Goal: Transaction & Acquisition: Book appointment/travel/reservation

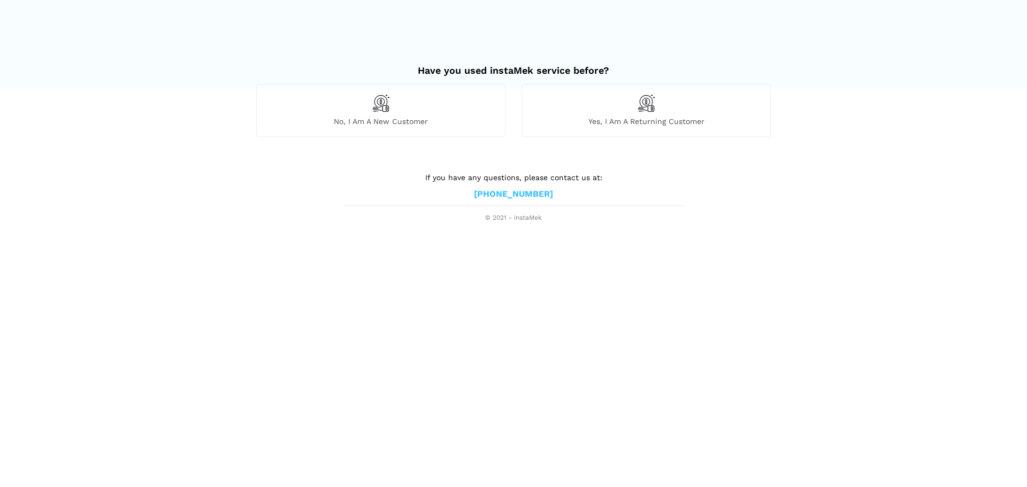
click at [413, 118] on span "No, I am a new customer" at bounding box center [381, 122] width 248 height 10
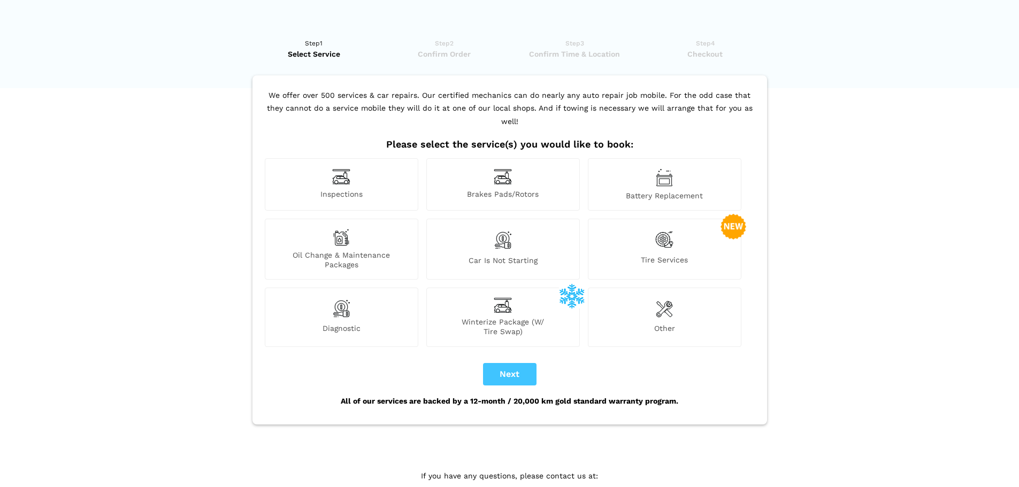
click at [526, 233] on div "Car is not starting" at bounding box center [503, 249] width 154 height 61
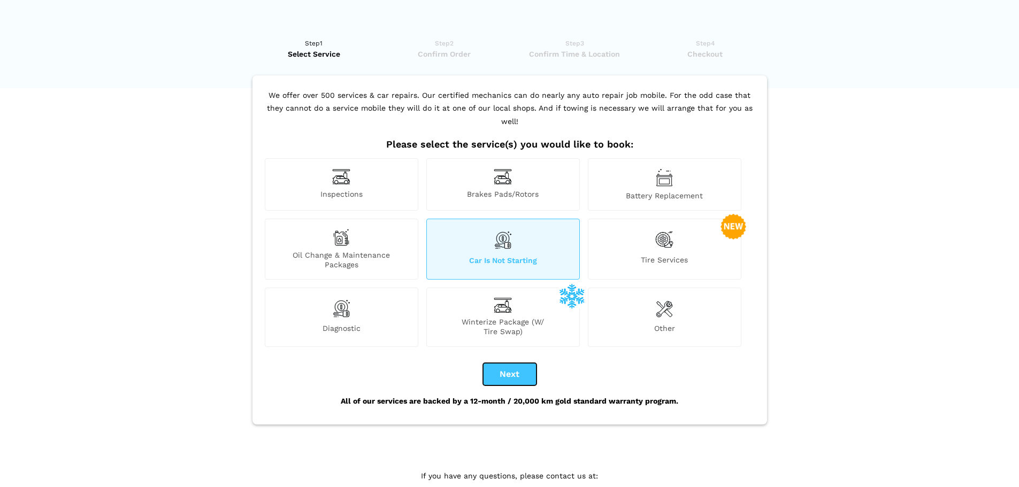
click at [504, 364] on button "Next" at bounding box center [510, 374] width 54 height 22
checkbox input "true"
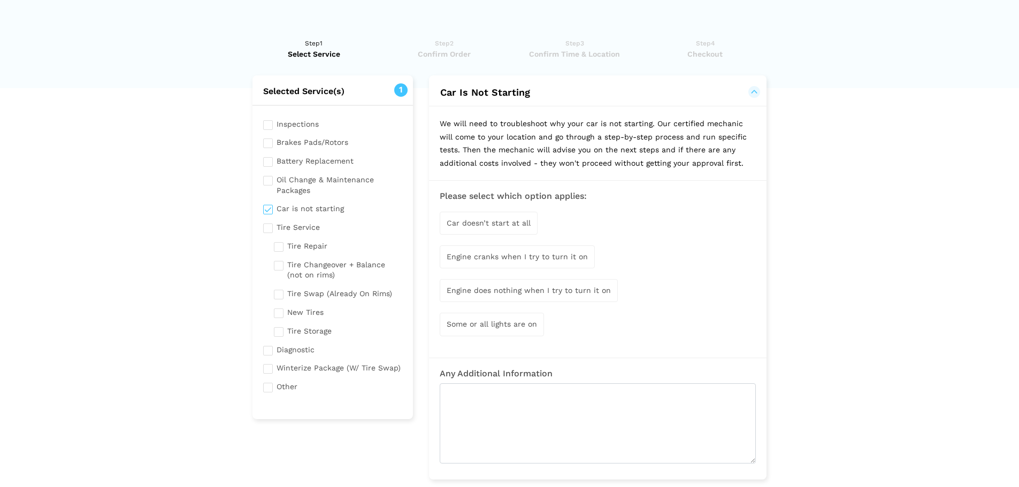
click at [484, 332] on div "Some or all lights are on" at bounding box center [492, 324] width 104 height 23
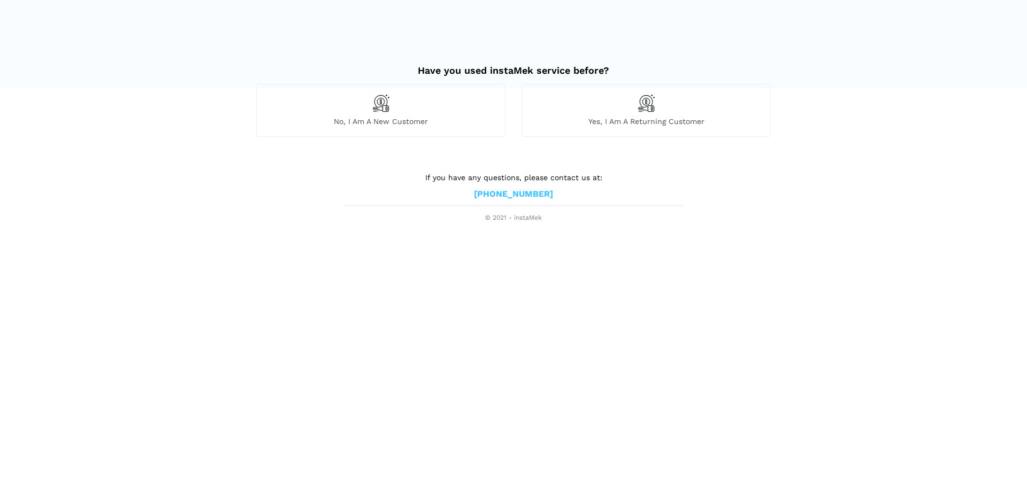
click at [418, 125] on span "No, I am a new customer" at bounding box center [381, 122] width 248 height 10
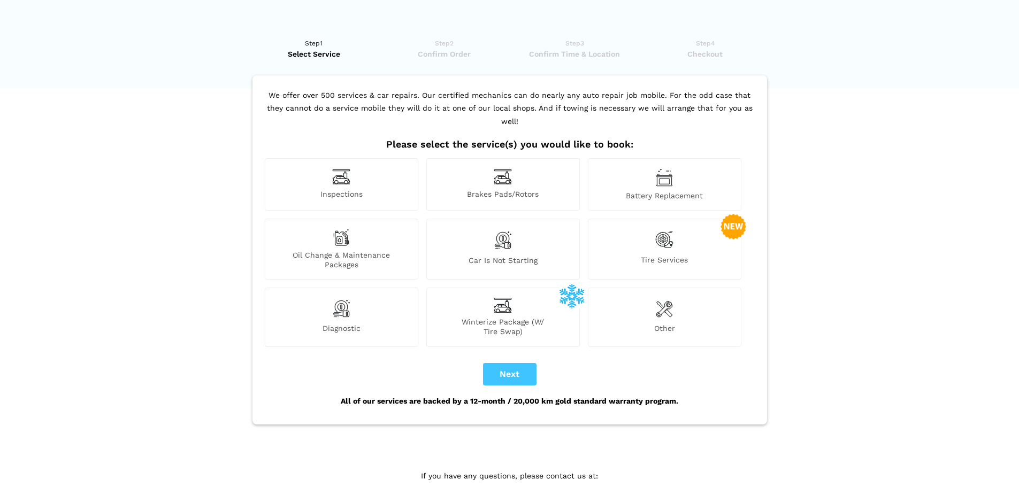
click at [521, 241] on div "Car is not starting" at bounding box center [503, 249] width 154 height 61
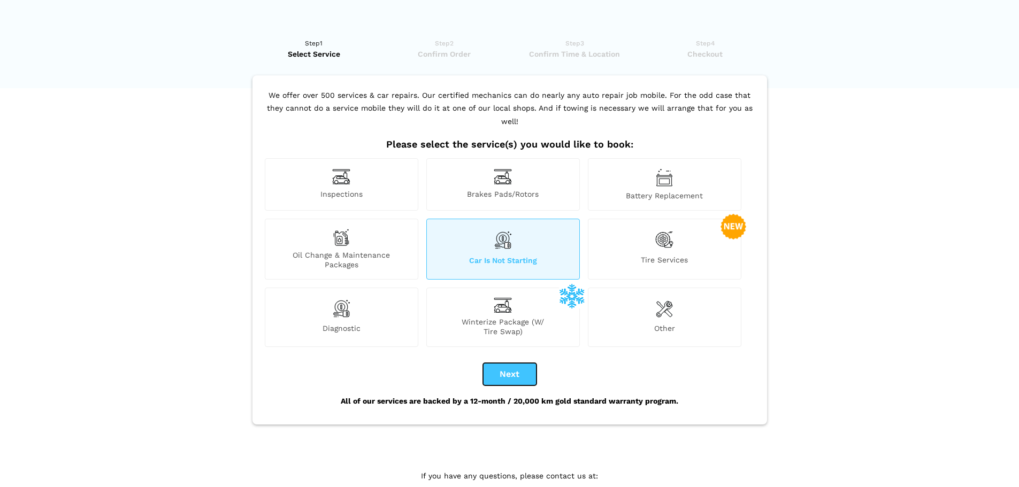
click at [522, 369] on button "Next" at bounding box center [510, 374] width 54 height 22
checkbox input "true"
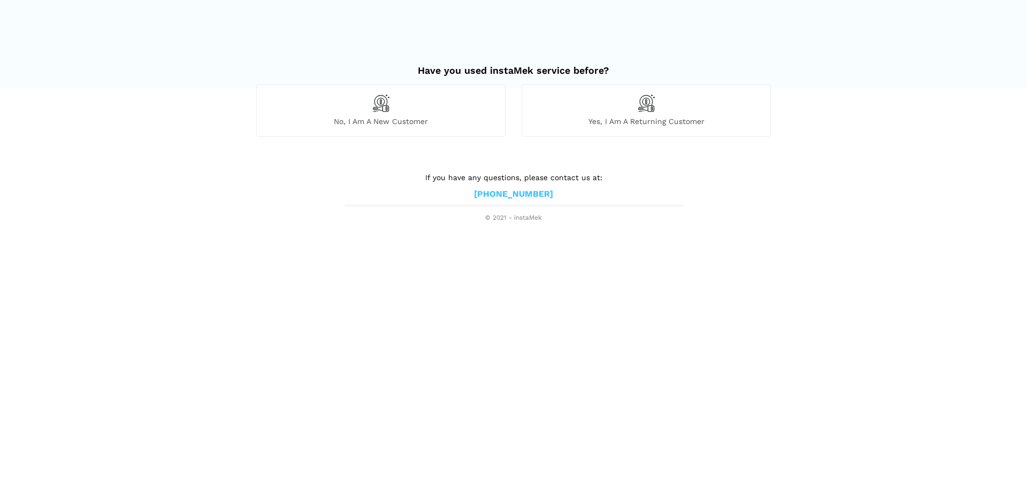
click at [437, 115] on div "No, I am a new customer" at bounding box center [380, 110] width 249 height 52
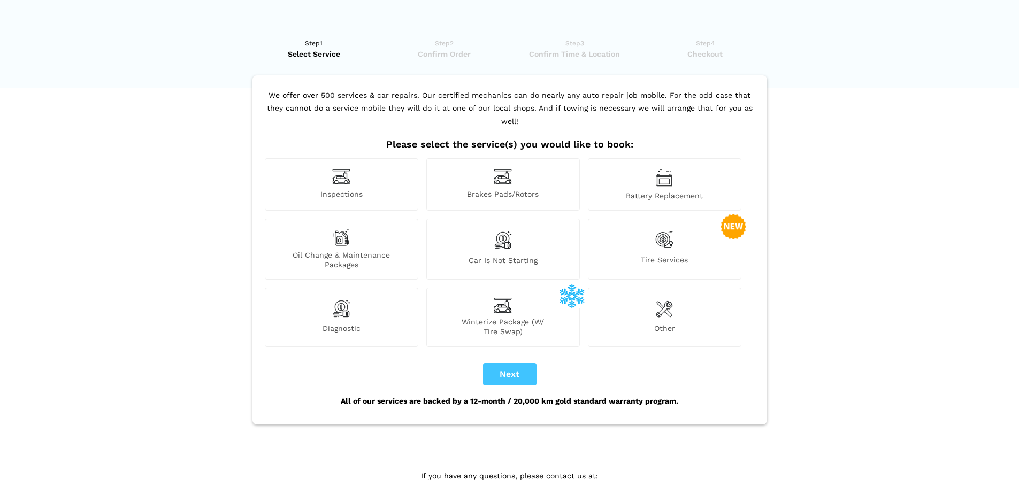
click at [493, 256] on span "Car is not starting" at bounding box center [503, 263] width 153 height 14
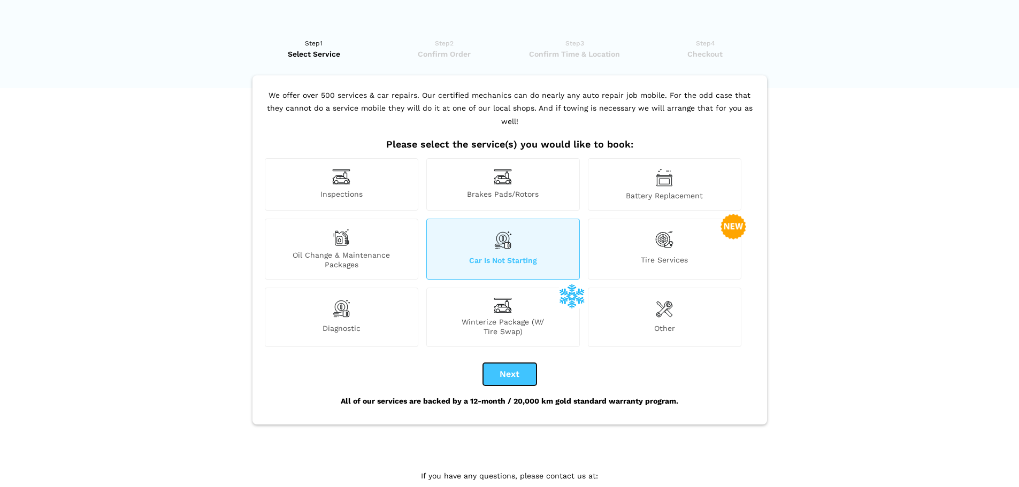
click at [516, 365] on button "Next" at bounding box center [510, 374] width 54 height 22
checkbox input "true"
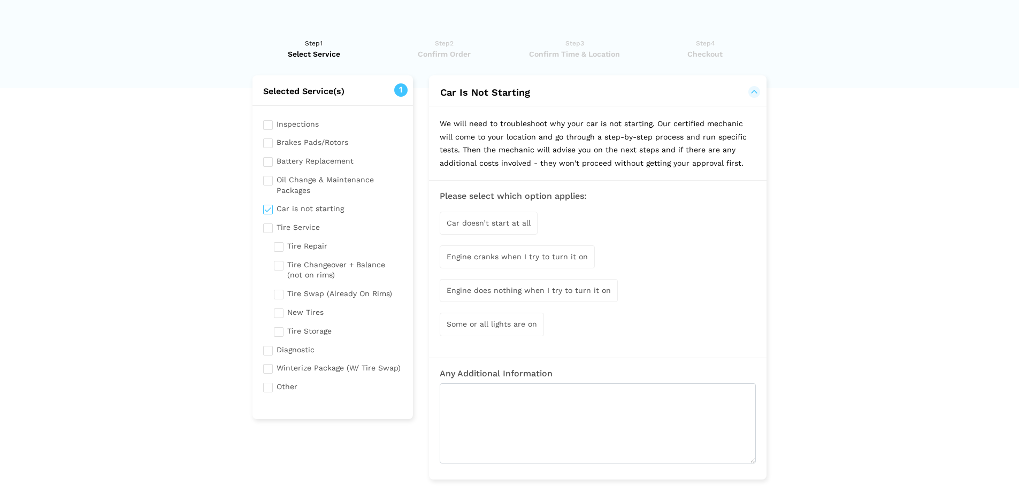
click at [455, 330] on div "Some or all lights are on" at bounding box center [492, 324] width 104 height 23
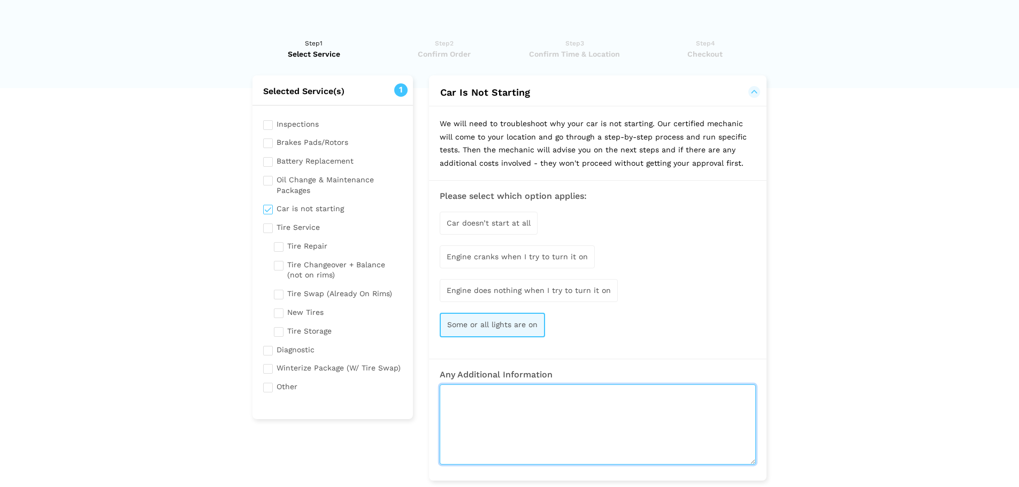
click at [525, 408] on textarea at bounding box center [598, 425] width 316 height 80
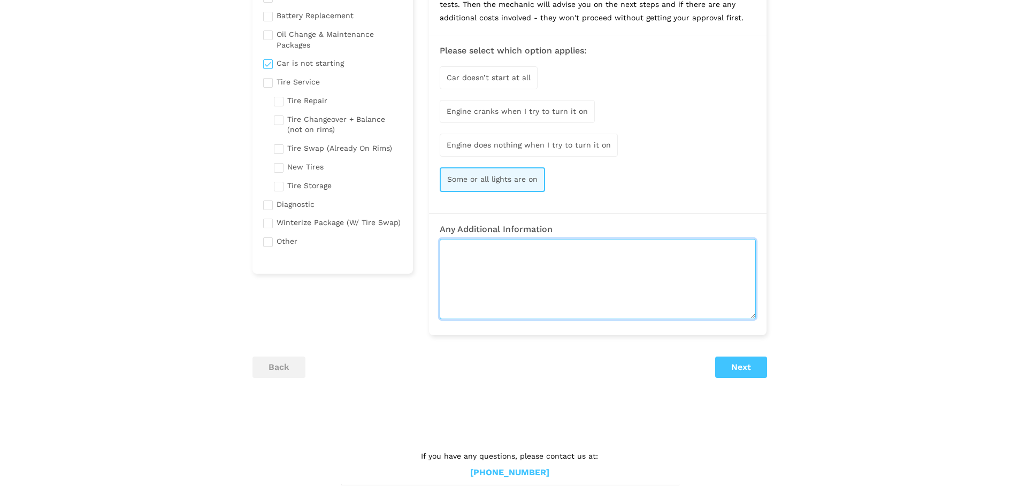
scroll to position [161, 0]
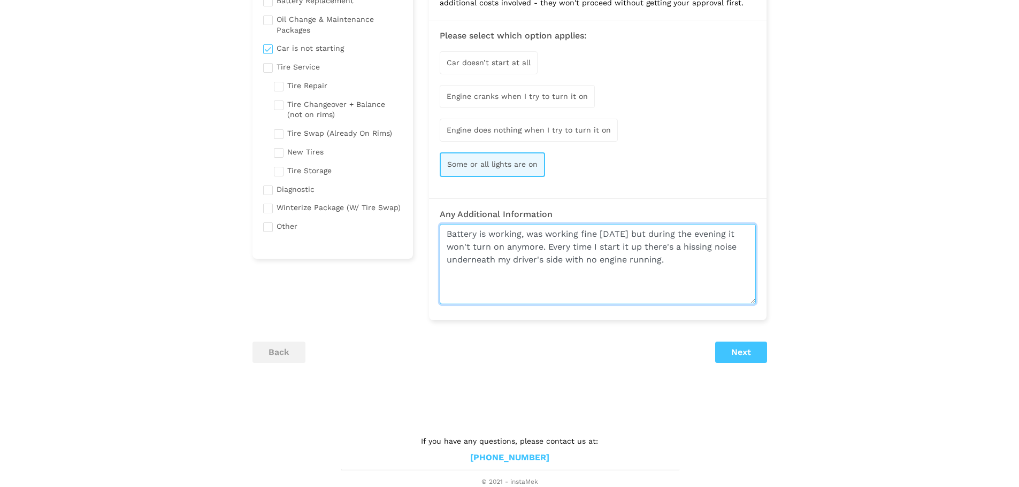
click at [737, 261] on textarea "Battery is working, was working fine [DATE] but during the evening it won't tur…" at bounding box center [598, 264] width 316 height 80
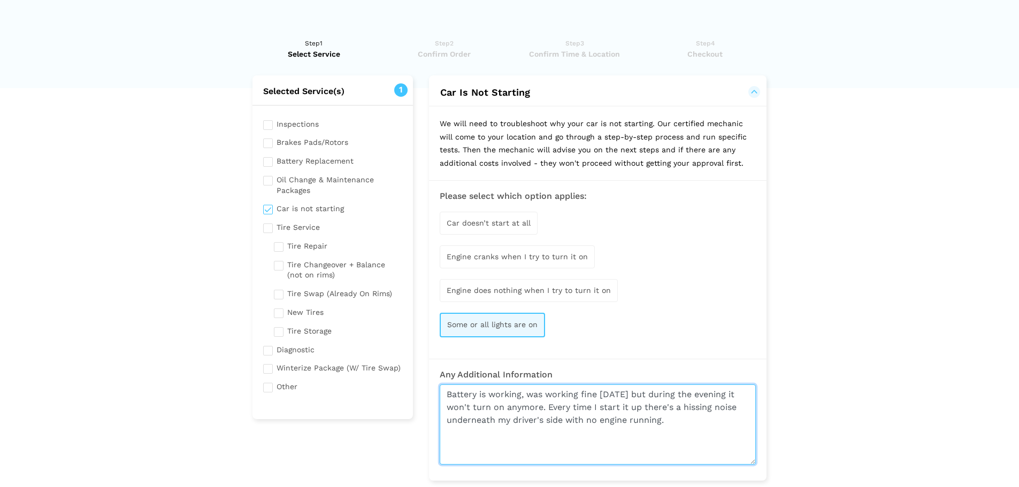
scroll to position [54, 0]
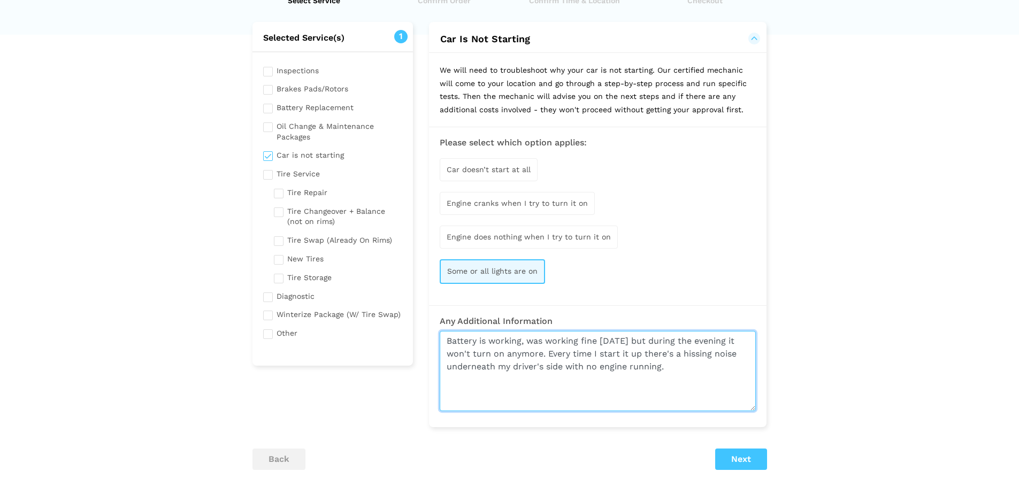
type textarea "Battery is working, was working fine [DATE] but during the evening it won't tur…"
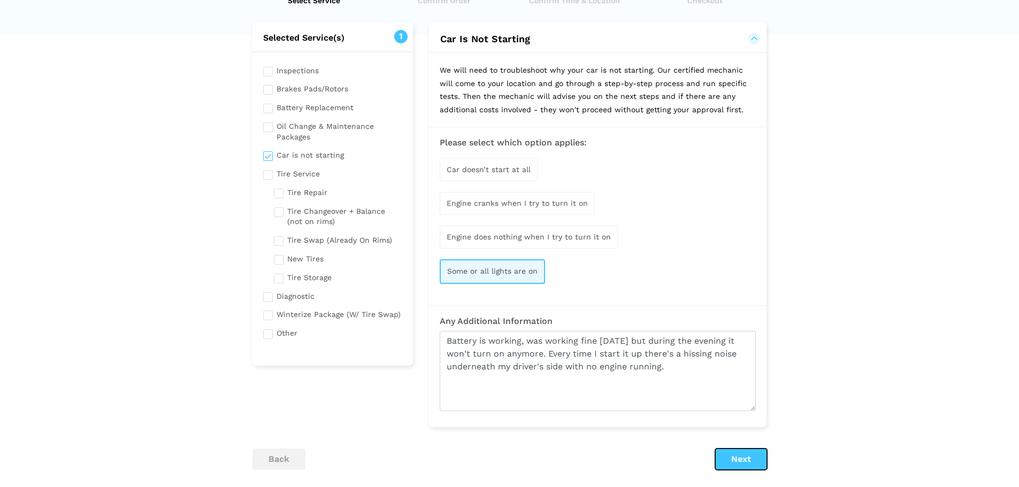
click at [761, 462] on button "Next" at bounding box center [741, 459] width 52 height 21
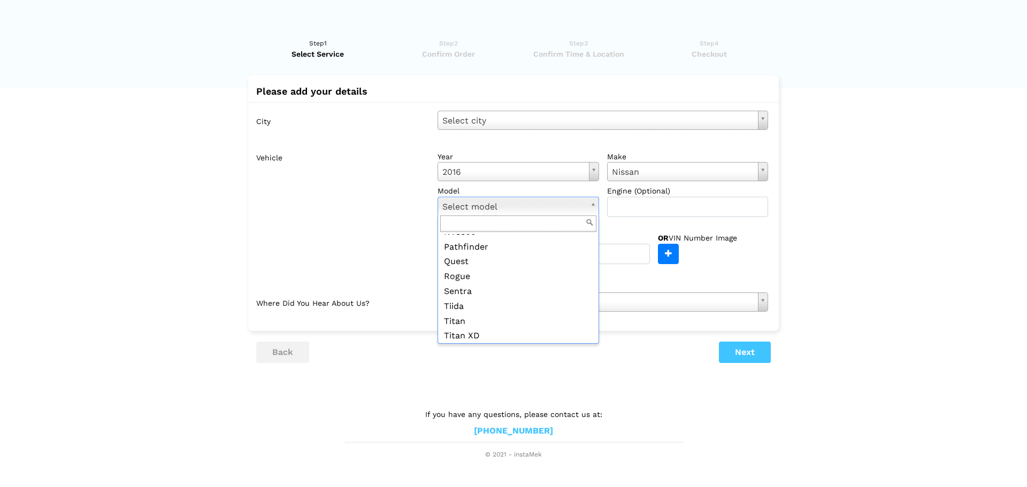
scroll to position [384, 0]
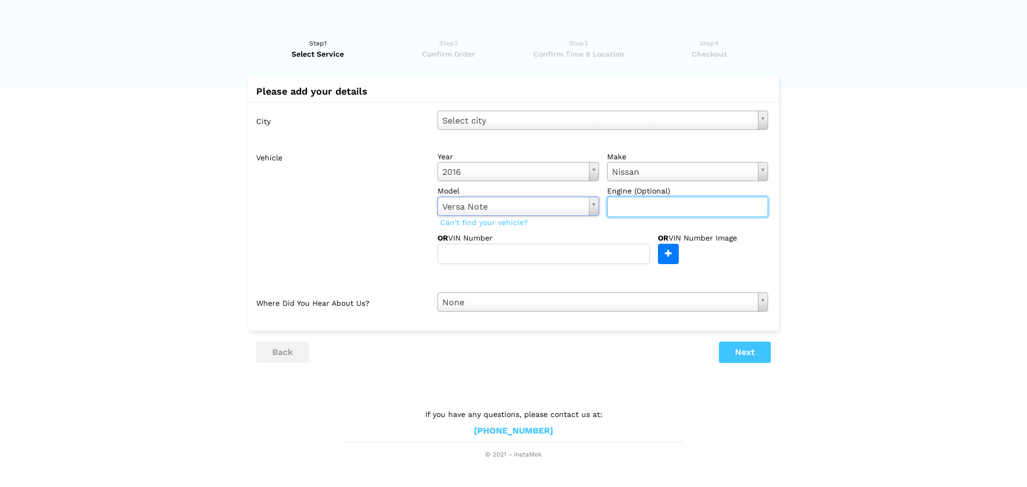
click at [677, 204] on input "text" at bounding box center [688, 207] width 162 height 20
click at [843, 199] on lik "Have you used instaMek service before? No, I am a new customer Yes, I am a retu…" at bounding box center [513, 243] width 1027 height 433
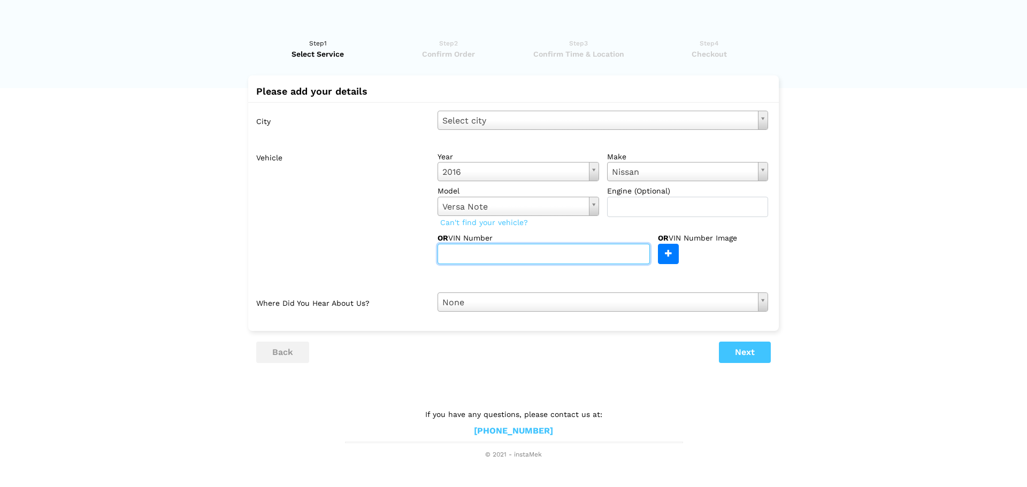
click at [529, 259] on input "text" at bounding box center [544, 254] width 212 height 20
click at [393, 240] on label "Vehicle" at bounding box center [342, 205] width 173 height 117
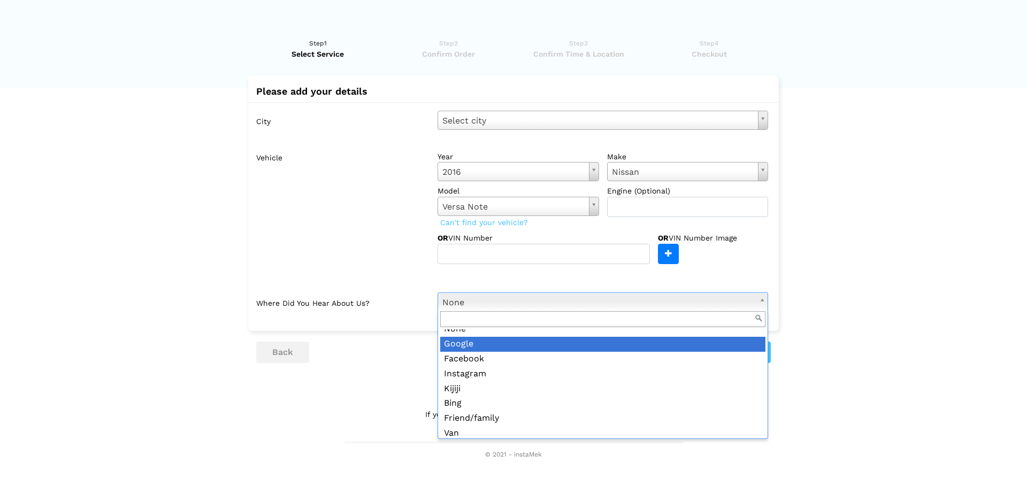
scroll to position [0, 0]
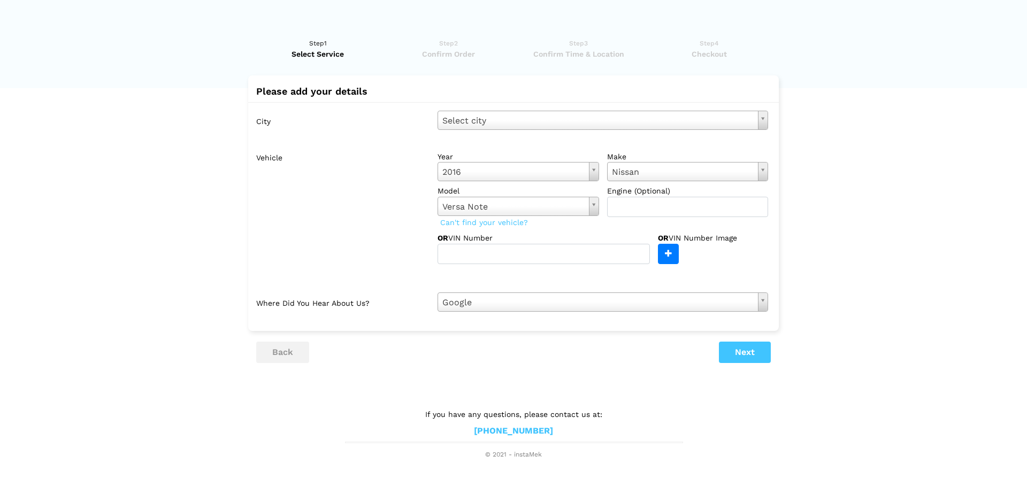
click at [320, 242] on label "Vehicle" at bounding box center [342, 205] width 173 height 117
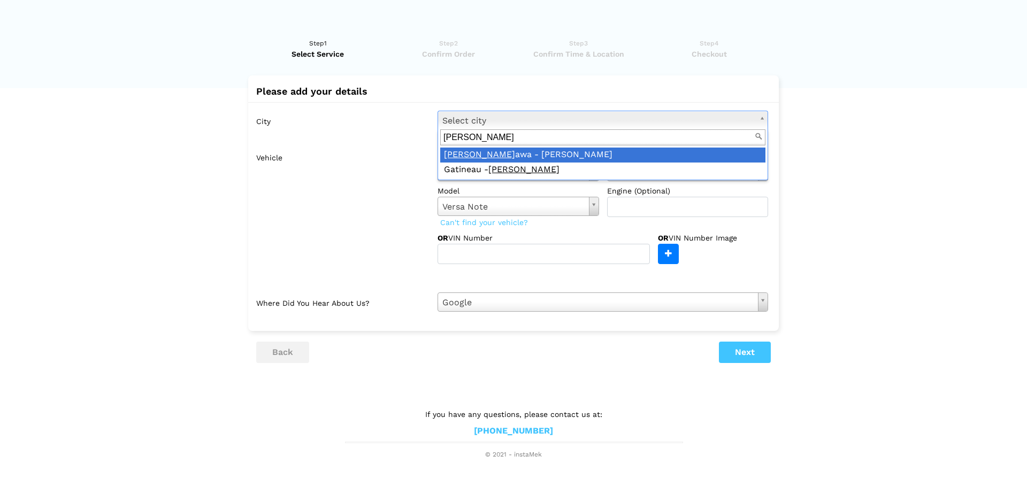
type input "[PERSON_NAME]"
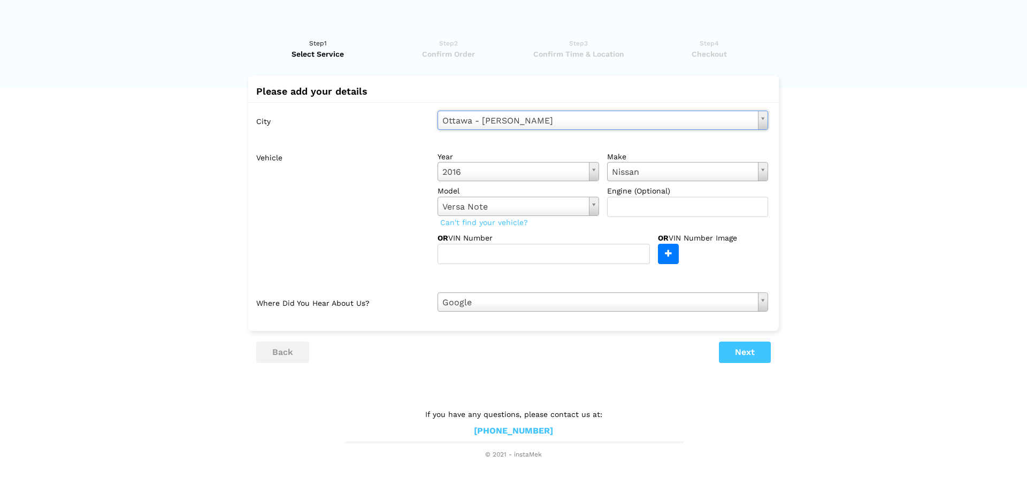
scroll to position [949, 0]
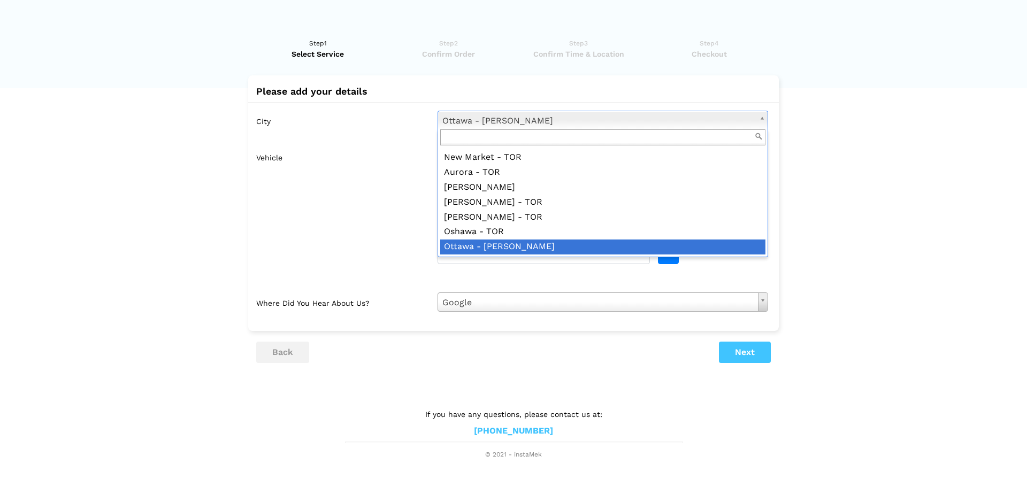
drag, startPoint x: 509, startPoint y: 120, endPoint x: 500, endPoint y: 121, distance: 9.1
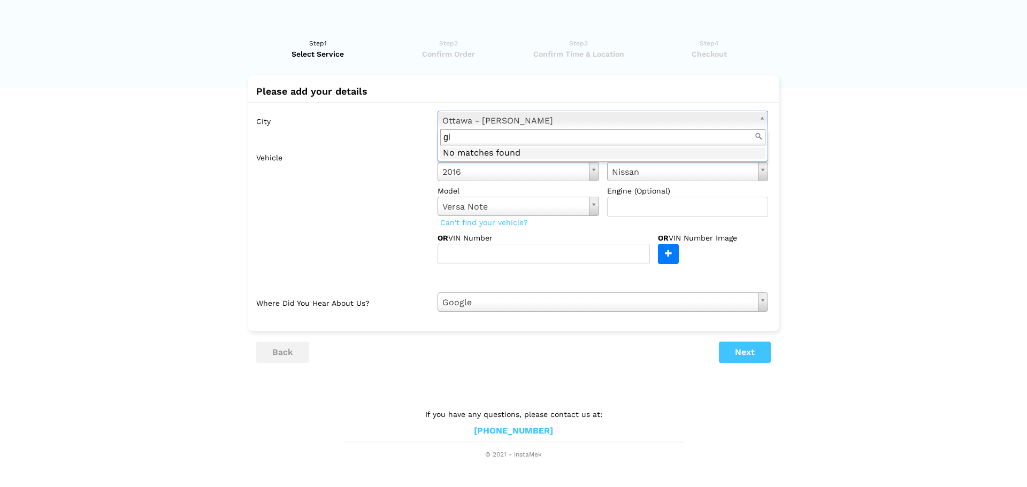
type input "g"
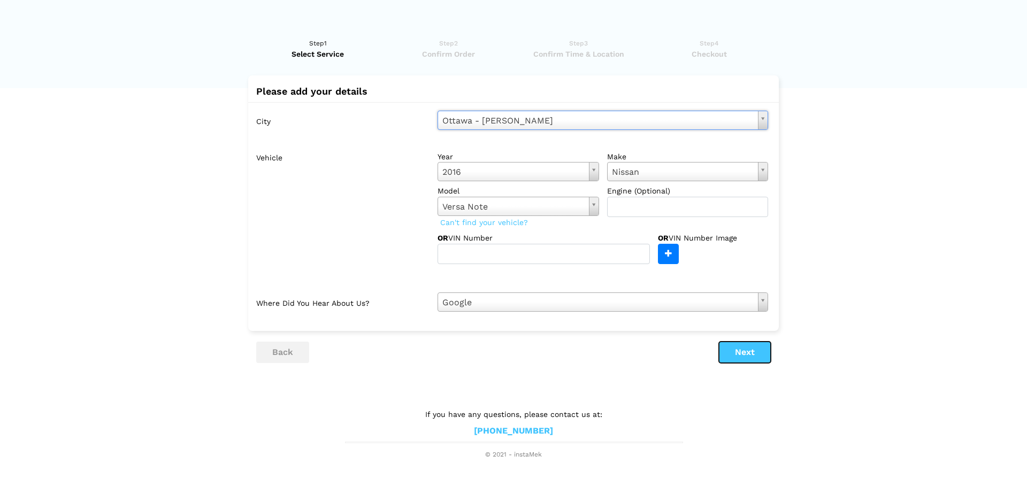
click at [750, 354] on button "Next" at bounding box center [745, 352] width 52 height 21
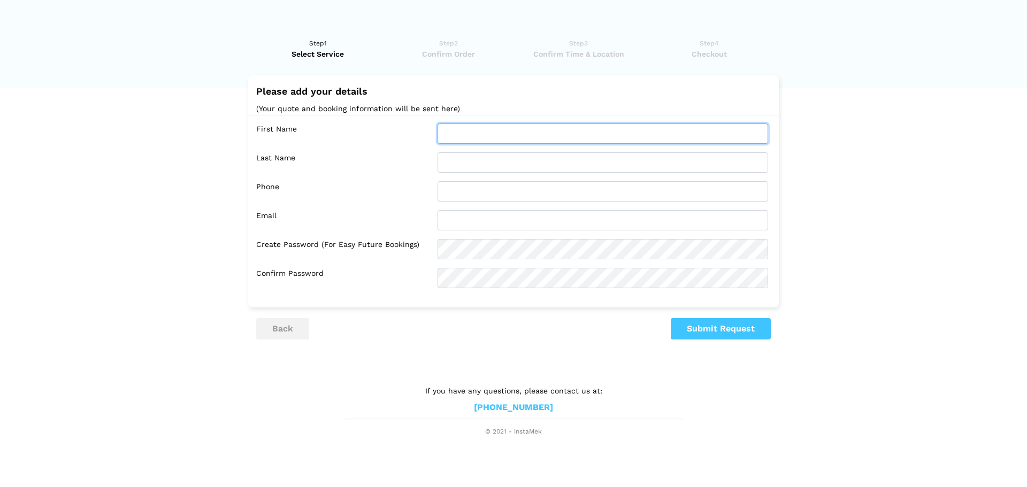
click at [553, 135] on input "text" at bounding box center [603, 134] width 331 height 20
type input "[PERSON_NAME]"
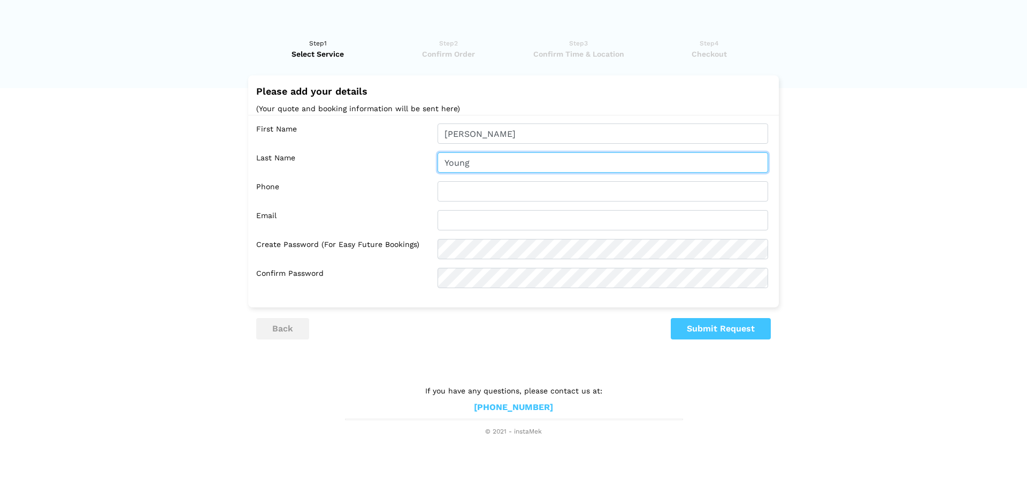
type input "Young"
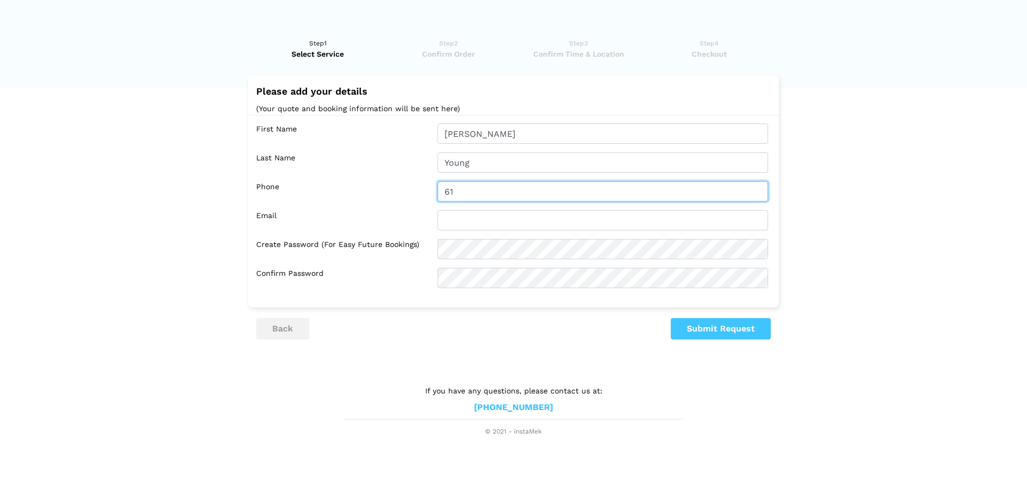
type input "6"
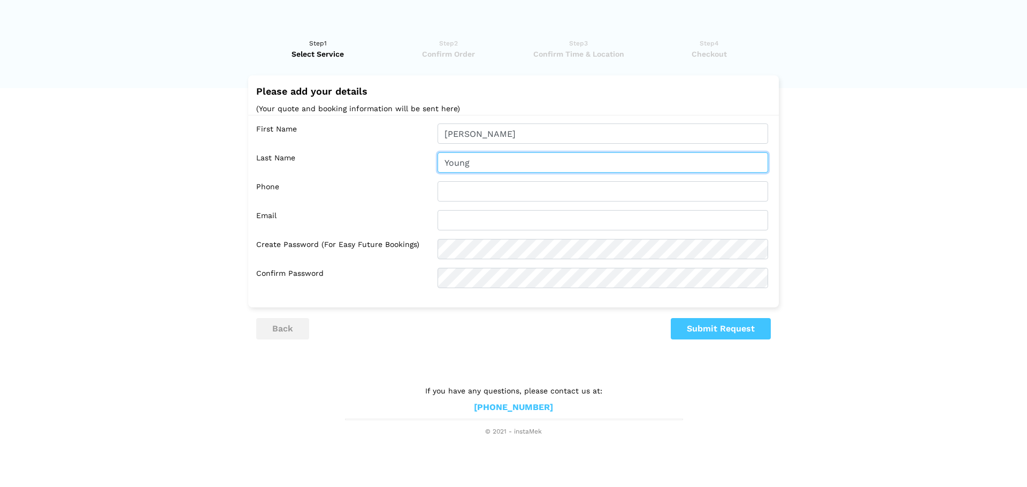
click at [534, 157] on input "Young" at bounding box center [603, 163] width 331 height 20
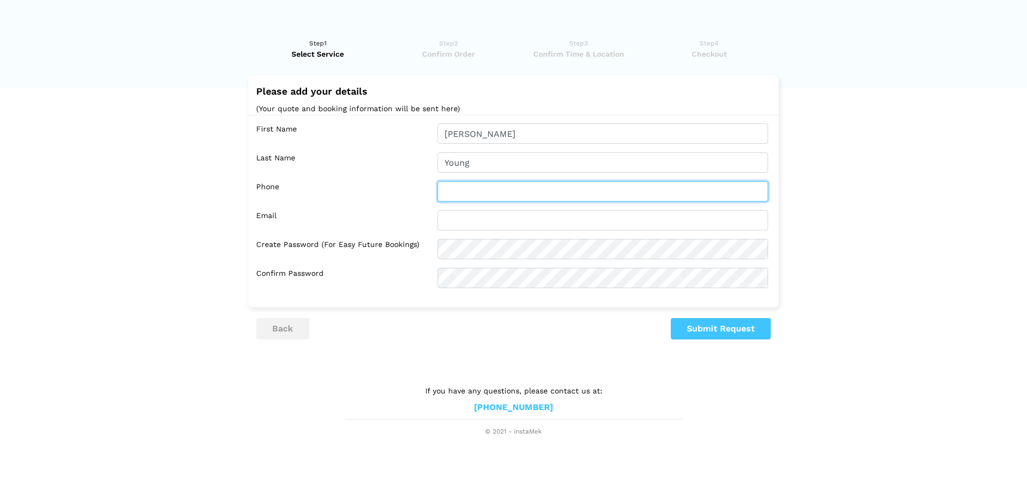
click at [507, 188] on input "text" at bounding box center [603, 191] width 331 height 20
type input "[PHONE_NUMBER]"
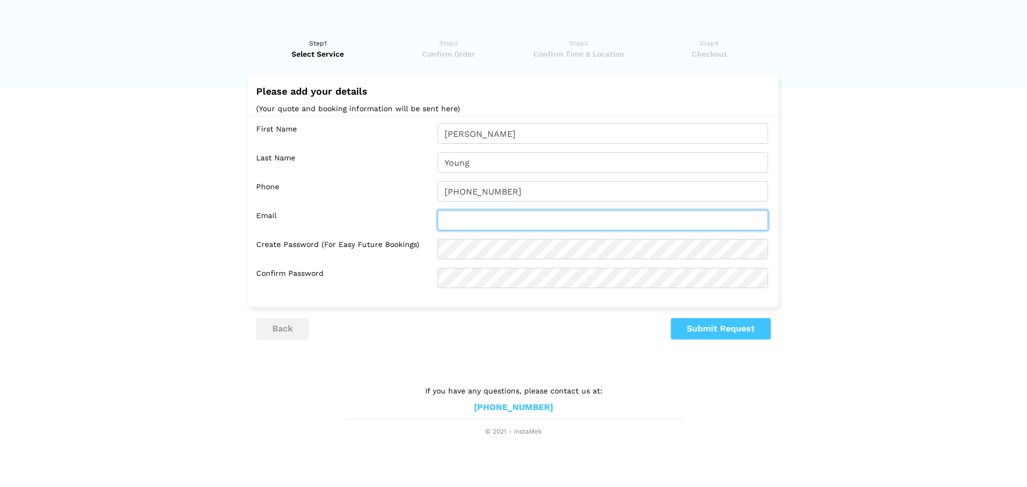
click at [486, 210] on input "text" at bounding box center [603, 220] width 331 height 20
type input "[EMAIL_ADDRESS][DOMAIN_NAME]"
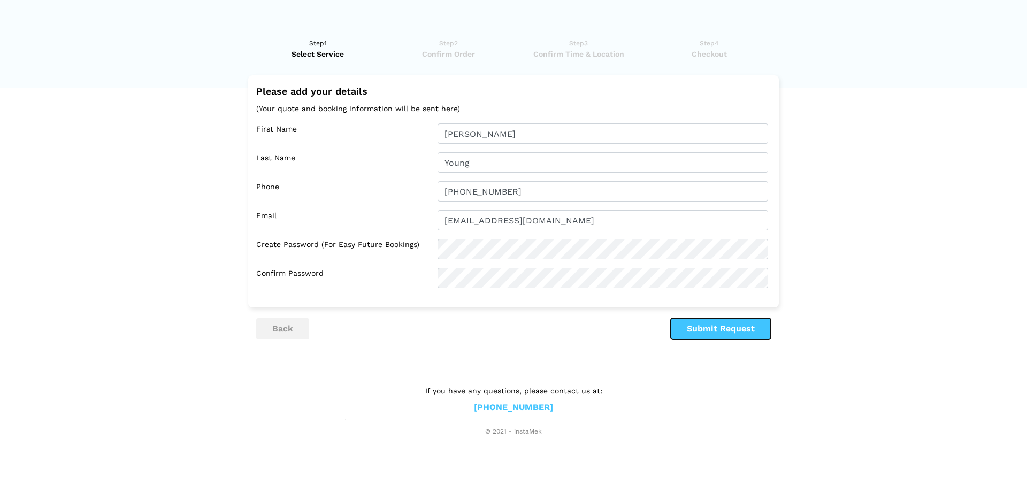
click at [703, 330] on button "Submit Request" at bounding box center [721, 328] width 100 height 21
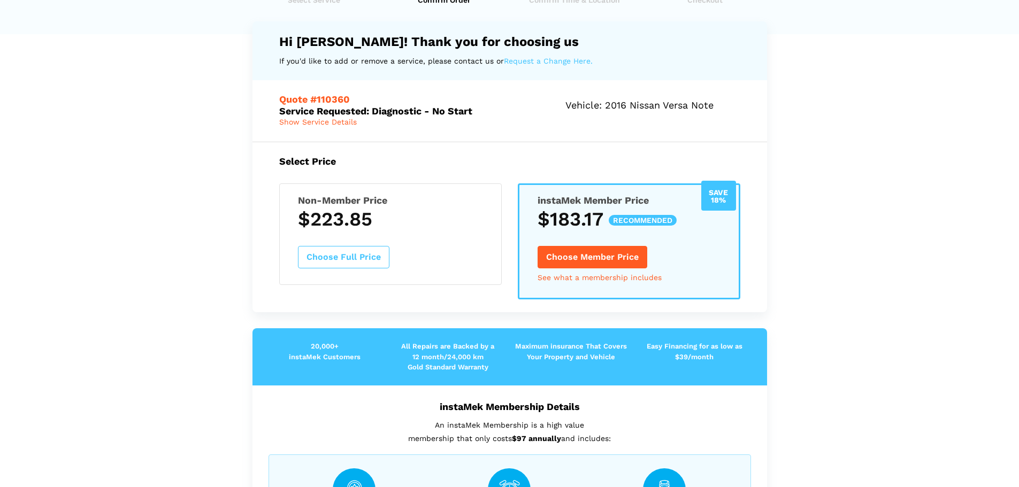
scroll to position [54, 0]
click at [410, 218] on h3 "$223.85" at bounding box center [390, 220] width 185 height 22
click at [574, 204] on h5 "instaMek Member Price" at bounding box center [629, 200] width 183 height 11
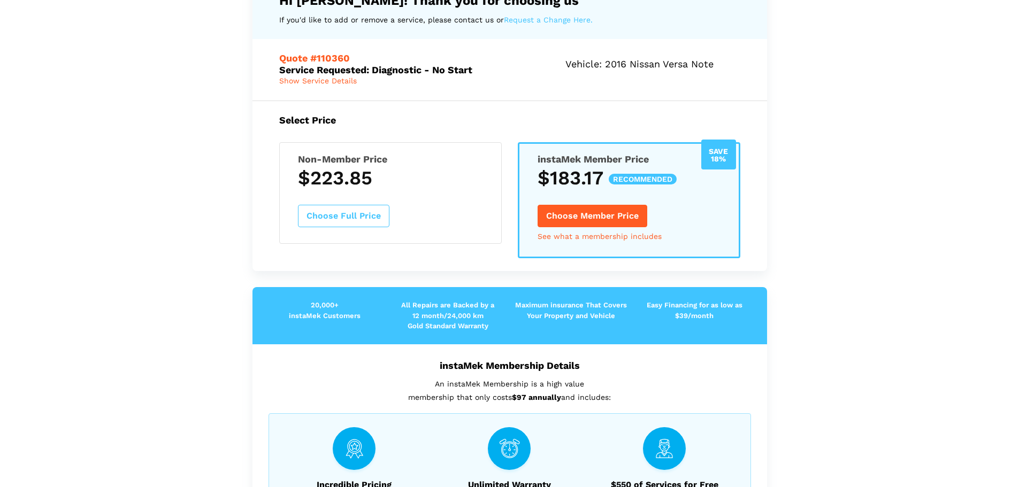
scroll to position [81, 0]
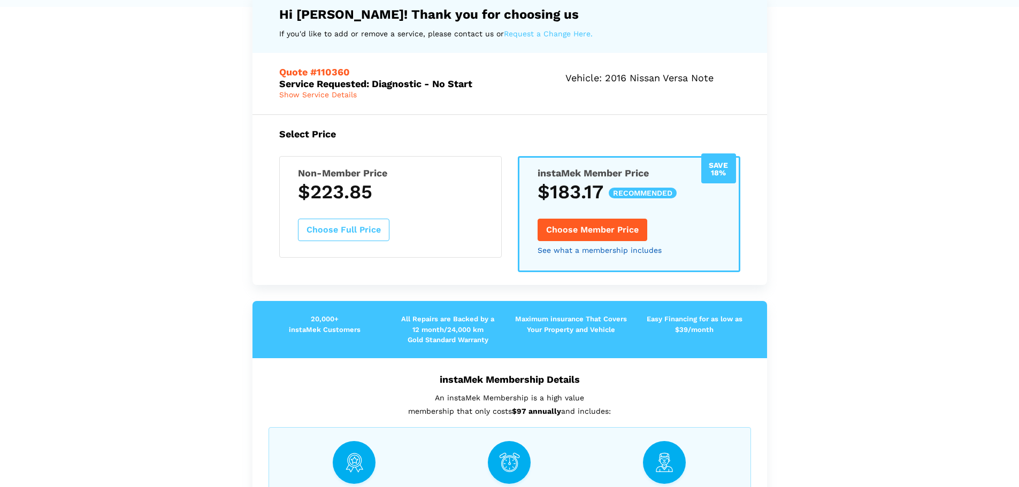
click at [569, 249] on link "See what a membership includes" at bounding box center [600, 250] width 124 height 7
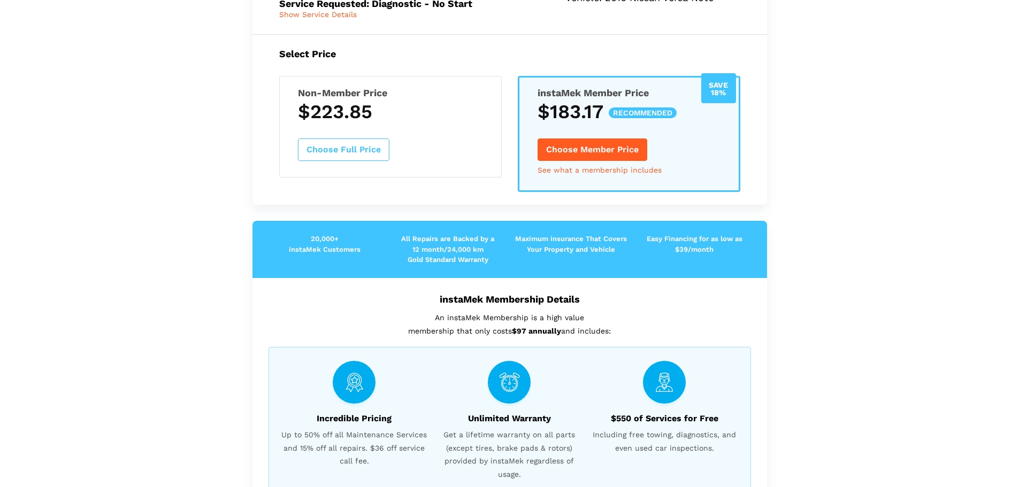
scroll to position [0, 0]
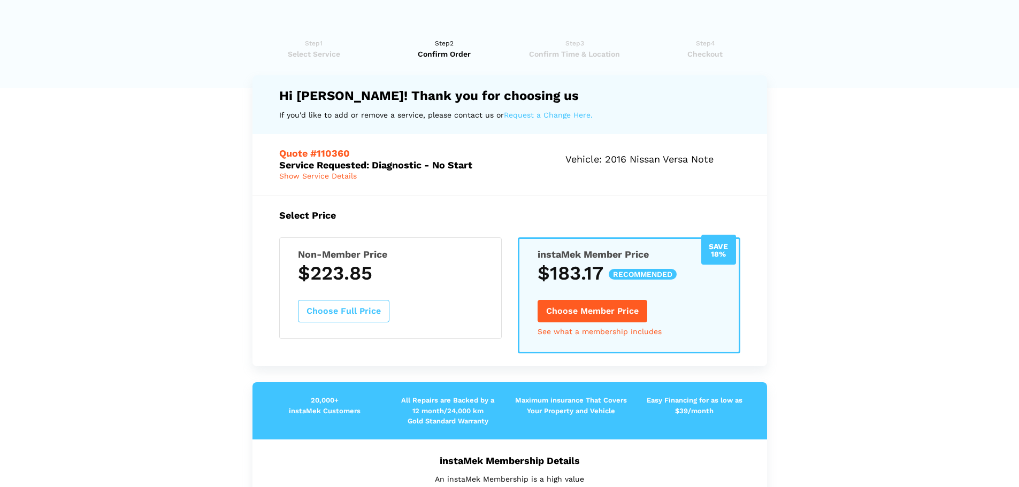
click at [329, 306] on button "Choose Full Price" at bounding box center [344, 311] width 92 height 22
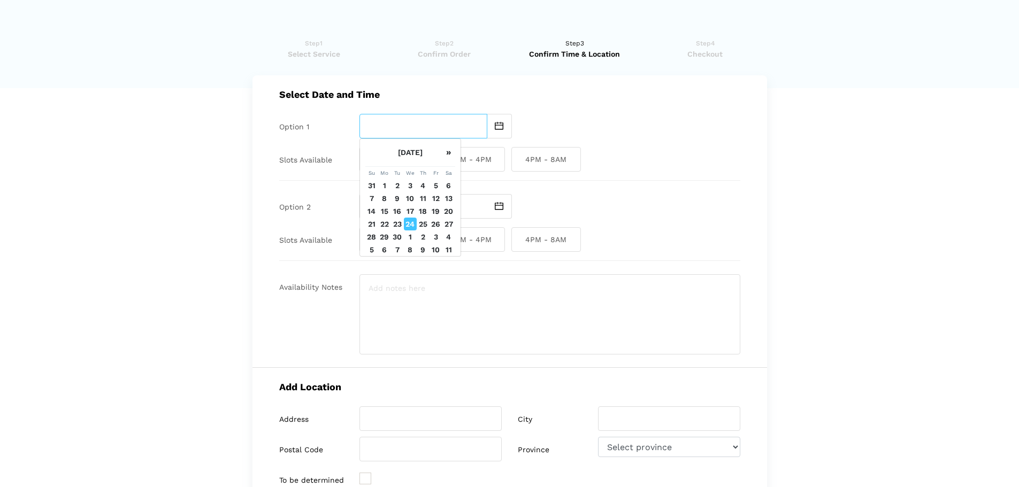
click at [459, 128] on input "text" at bounding box center [424, 126] width 128 height 25
click at [661, 204] on div at bounding box center [550, 206] width 381 height 25
click at [390, 125] on input "text" at bounding box center [424, 126] width 128 height 25
click at [418, 231] on td "25" at bounding box center [423, 224] width 13 height 13
type input "[DATE]"
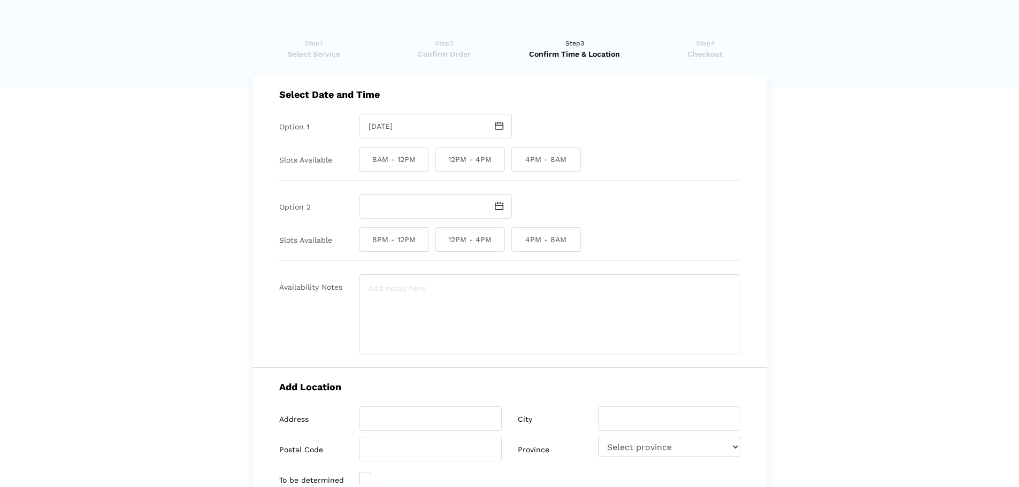
click at [790, 241] on lik "Have you used instaMek service before? No, I am a new customer Yes, I am a retu…" at bounding box center [509, 396] width 1019 height 738
click at [467, 161] on span "12PM - 4PM" at bounding box center [471, 159] width 70 height 25
click at [443, 161] on input "12PM - 4PM" at bounding box center [439, 159] width 7 height 25
checkbox input "true"
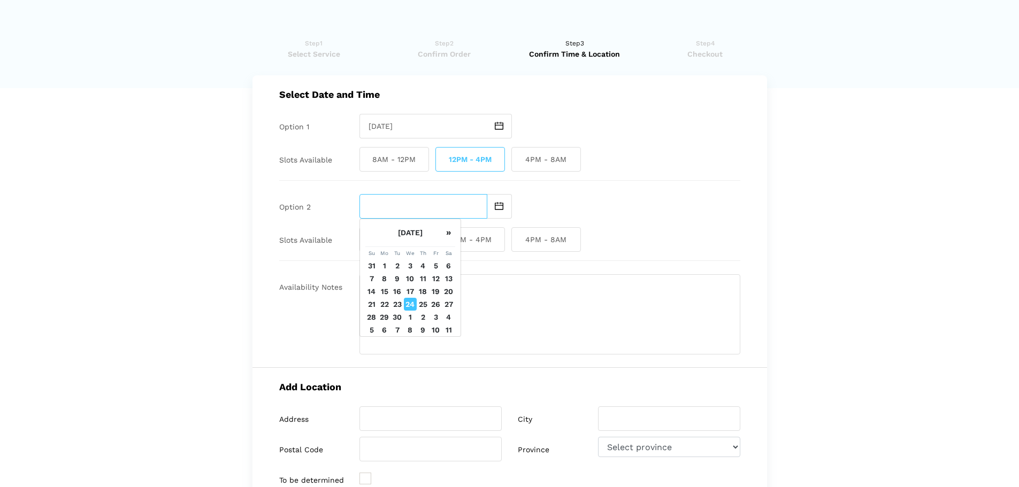
click at [394, 202] on input "text" at bounding box center [424, 206] width 128 height 25
click at [422, 311] on td "25" at bounding box center [423, 304] width 13 height 13
type input "[DATE]"
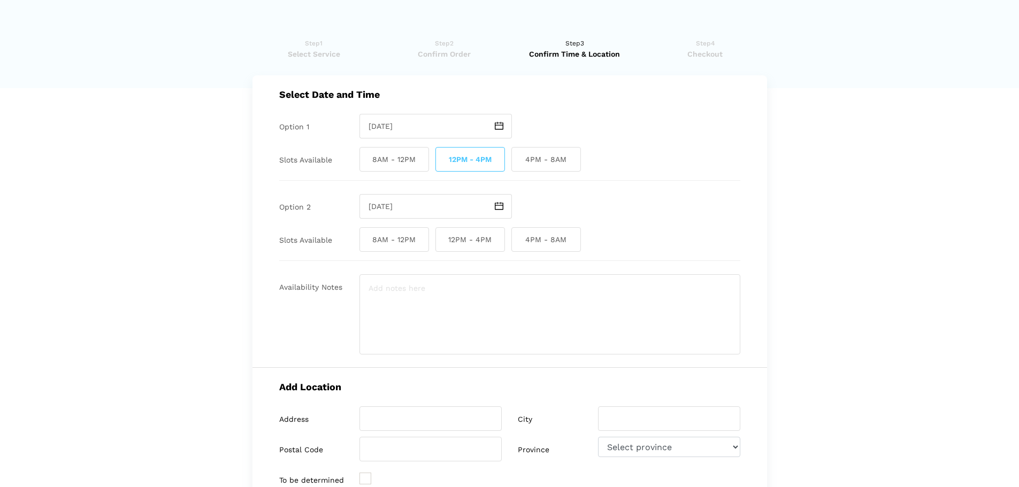
click at [377, 246] on span "8AM - 12PM" at bounding box center [395, 239] width 70 height 25
click at [367, 246] on input "8AM - 12PM" at bounding box center [363, 239] width 7 height 25
checkbox input "true"
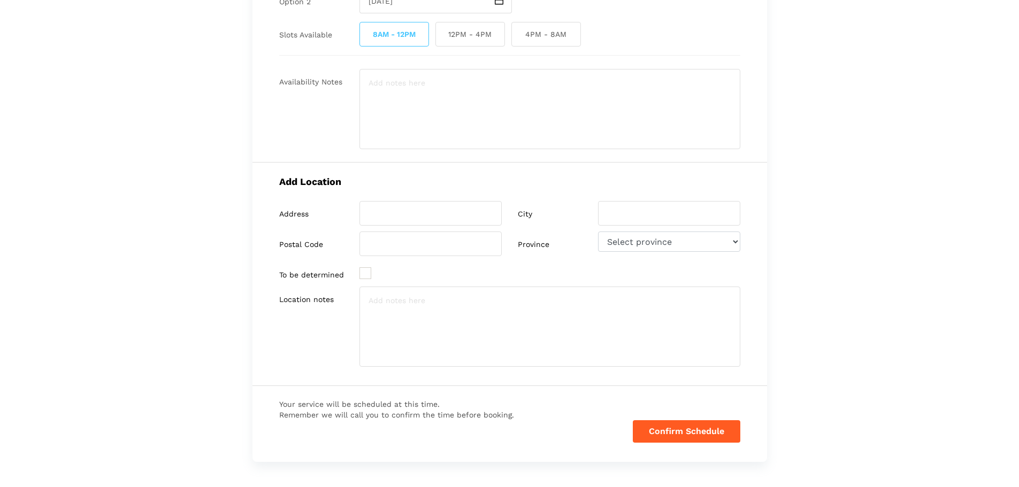
scroll to position [214, 0]
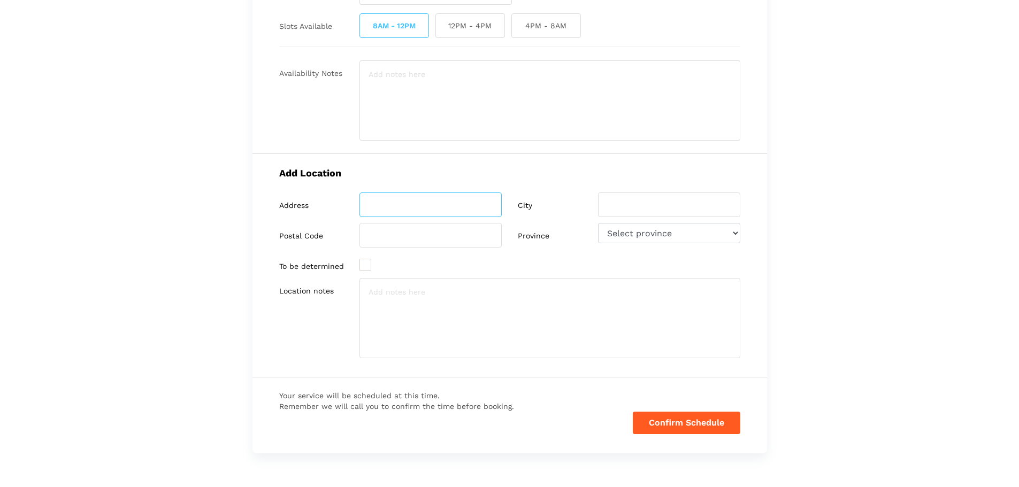
click at [390, 200] on input "search" at bounding box center [431, 205] width 142 height 25
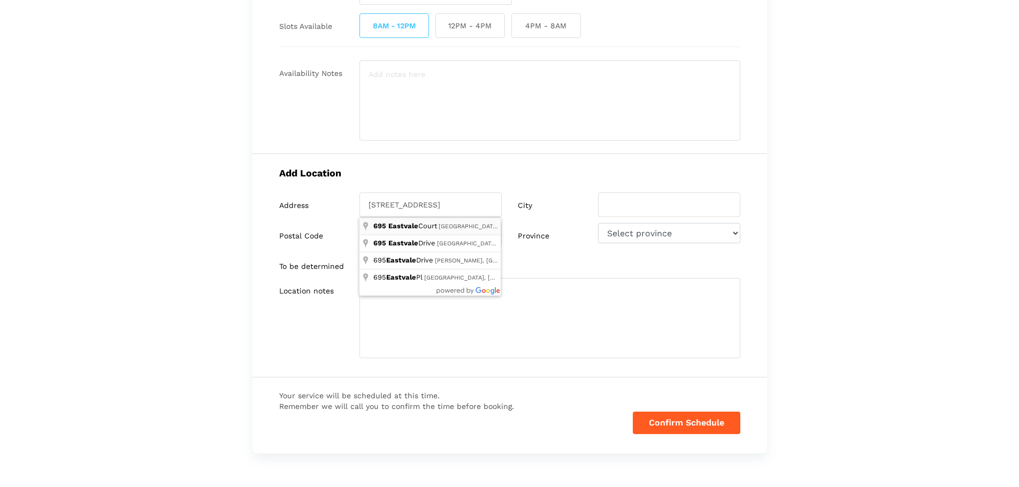
type input "[STREET_ADDRESS]"
type input "[GEOGRAPHIC_DATA]"
type input "K1J 6Z7"
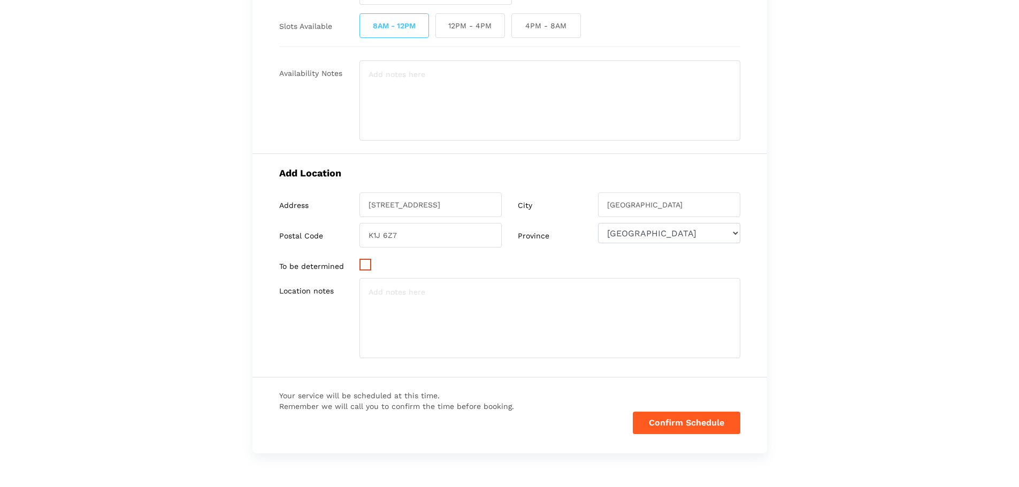
click at [367, 266] on ins at bounding box center [366, 265] width 12 height 12
type input "TBD"
checkbox input "true"
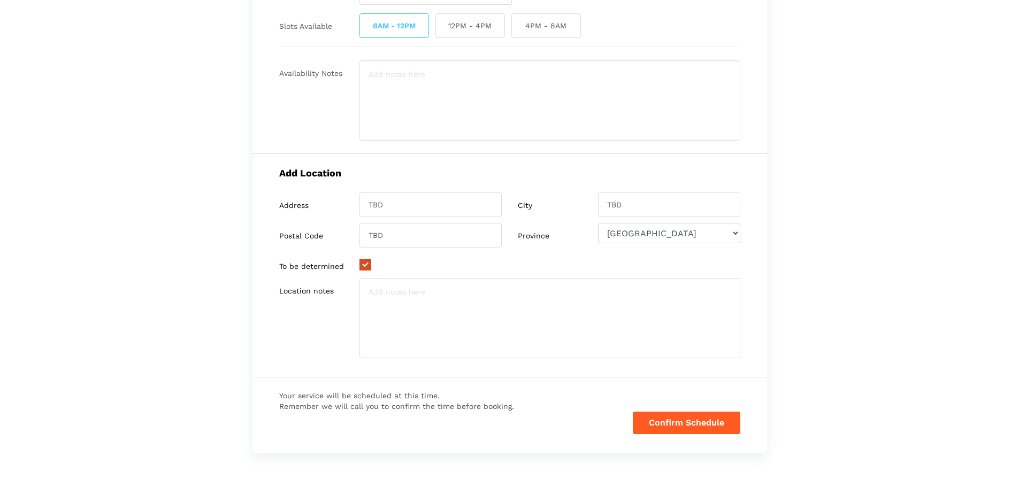
select select
click at [367, 266] on ins at bounding box center [366, 265] width 12 height 12
checkbox input "false"
click at [410, 210] on input "search" at bounding box center [431, 205] width 142 height 25
type input "[STREET_ADDRESS]"
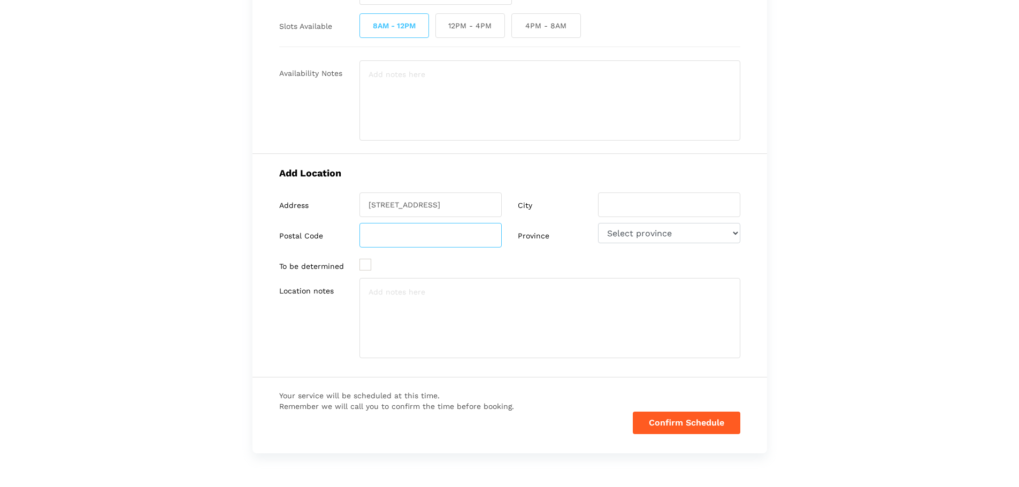
type input "[GEOGRAPHIC_DATA]"
type input "K1J 6Z7"
click at [407, 299] on textarea at bounding box center [550, 318] width 381 height 80
type textarea "C"
type textarea "My car is at the very end of the parking lot on the right side."
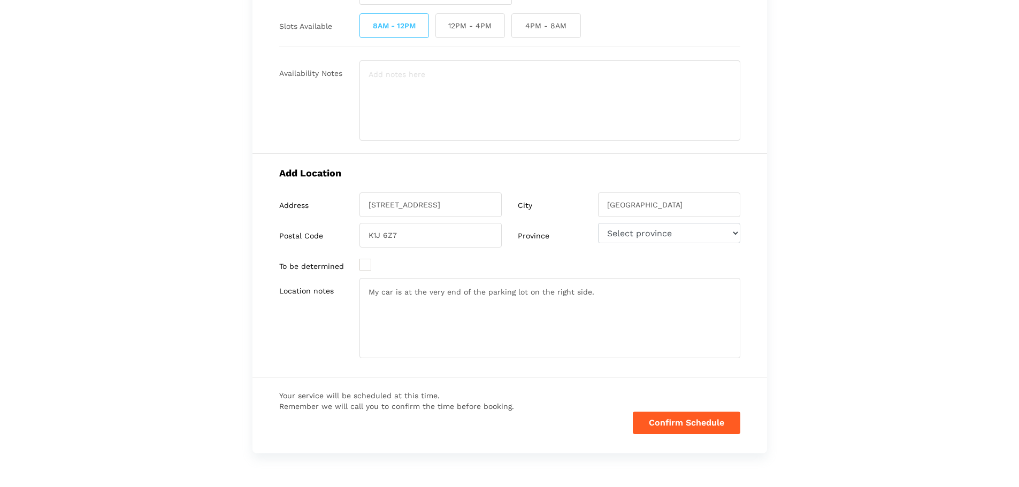
click at [861, 276] on lik "Have you used instaMek service before? No, I am a new customer Yes, I am a retu…" at bounding box center [509, 182] width 1019 height 738
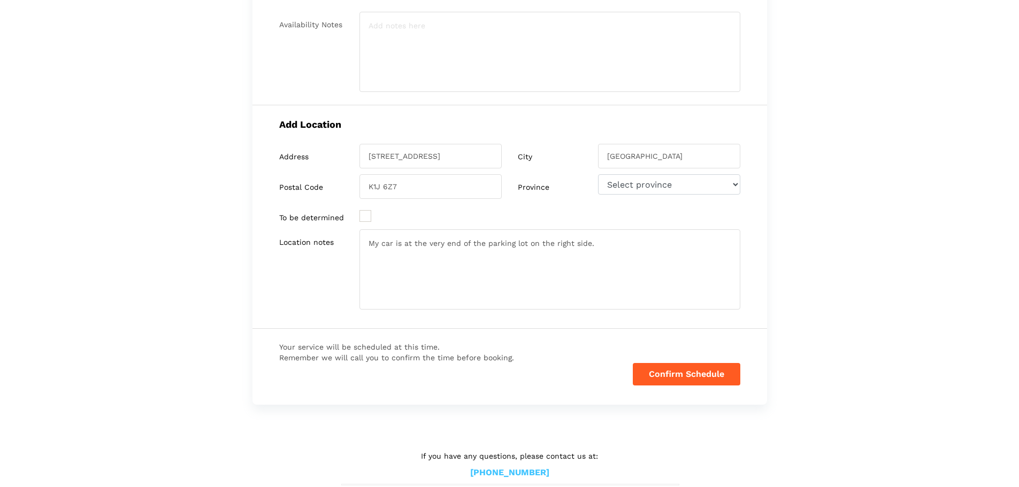
scroll to position [268, 0]
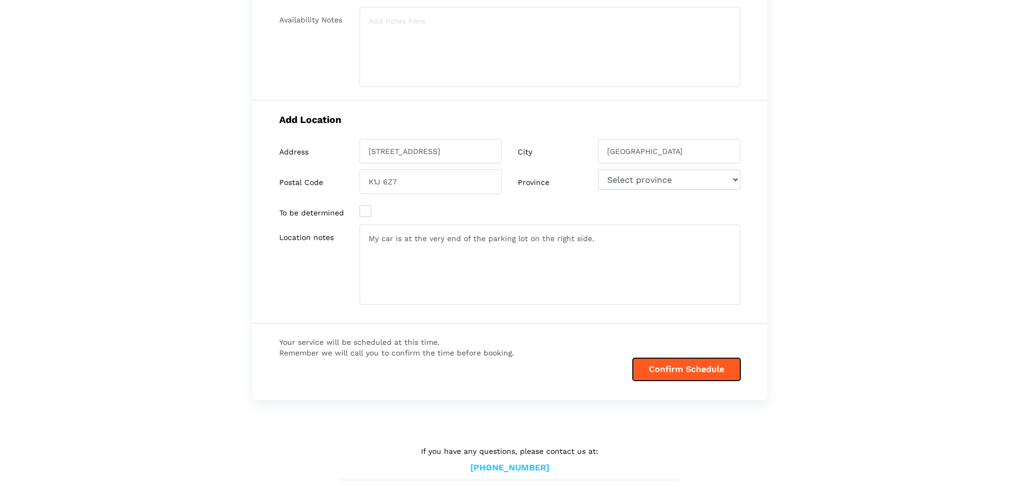
click at [718, 373] on button "Confirm Schedule" at bounding box center [687, 370] width 108 height 22
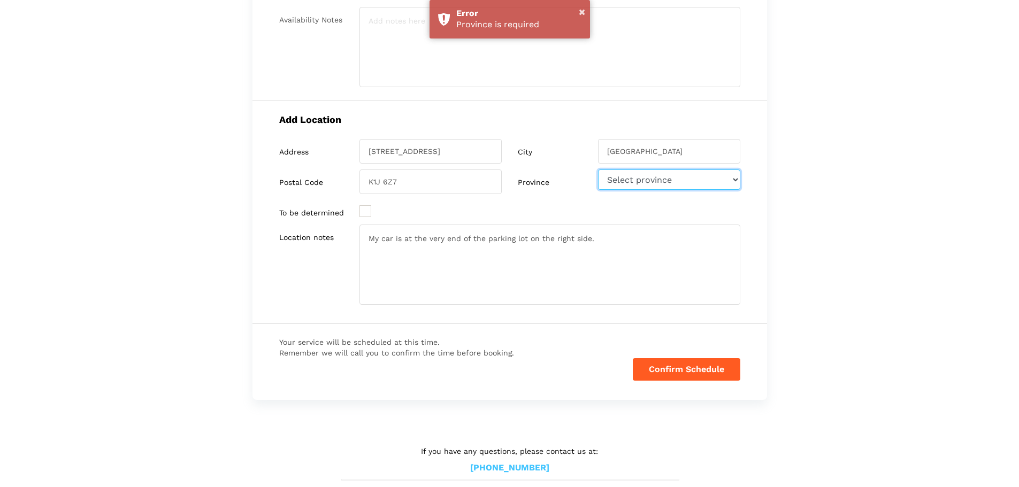
click at [672, 178] on select "Select province [GEOGRAPHIC_DATA] [GEOGRAPHIC_DATA] [GEOGRAPHIC_DATA] [US_STATE…" at bounding box center [669, 180] width 142 height 20
select select "ON"
click at [598, 170] on select "Select province [GEOGRAPHIC_DATA] [GEOGRAPHIC_DATA] [GEOGRAPHIC_DATA] [US_STATE…" at bounding box center [669, 180] width 142 height 20
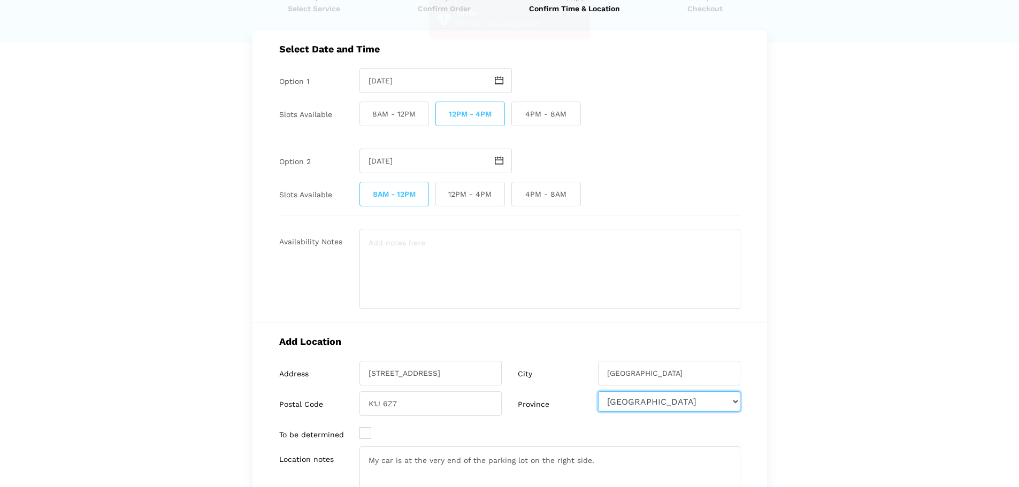
scroll to position [278, 0]
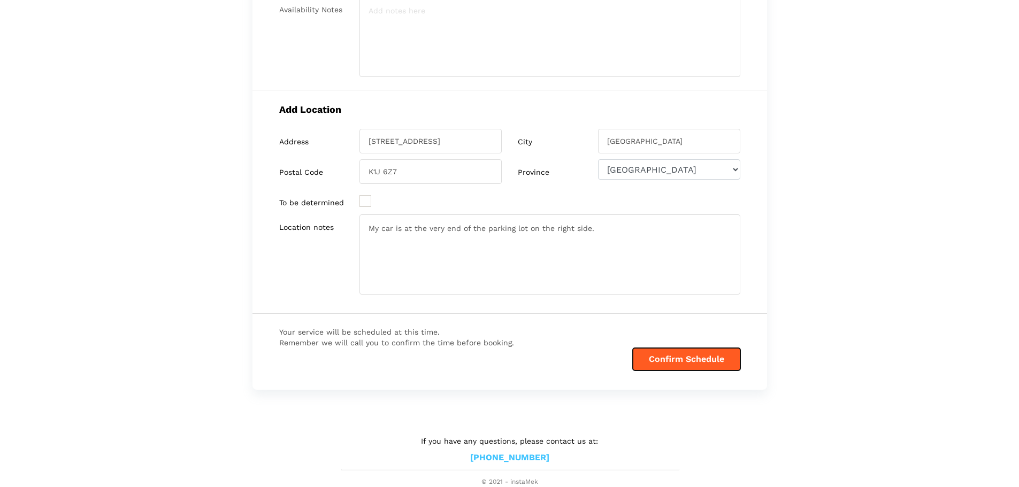
click at [681, 361] on button "Confirm Schedule" at bounding box center [687, 359] width 108 height 22
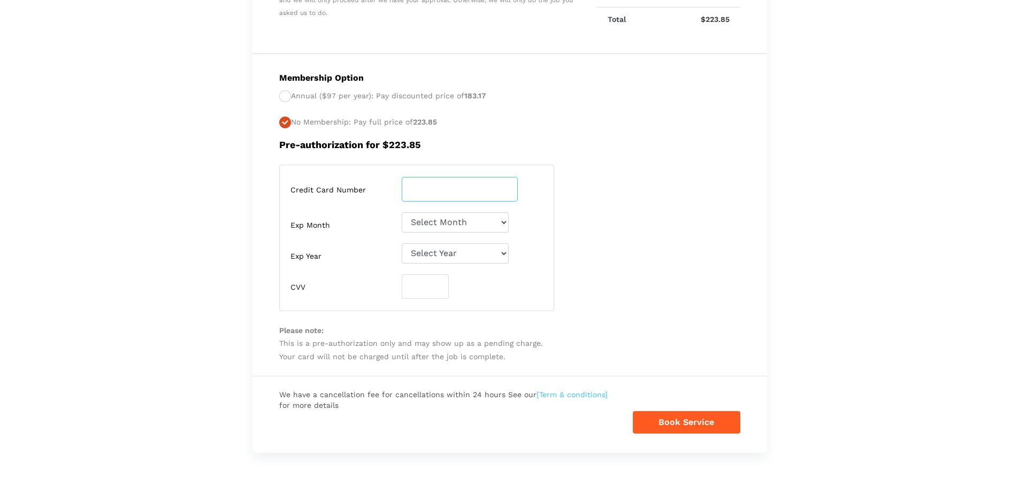
click at [434, 197] on input "number" at bounding box center [460, 189] width 116 height 25
type input "[CREDIT_CARD_NUMBER]"
click at [488, 223] on select "Select Month [DATE]-[DATE]-[DATE]-[DATE]-[DATE]-[DATE]-[DATE]-[DATE]-[DATE]-[DA…" at bounding box center [455, 222] width 107 height 20
select select "07"
click at [402, 212] on select "Select Month [DATE]-[DATE]-[DATE]-[DATE]-[DATE]-[DATE]-[DATE]-[DATE]-[DATE]-[DA…" at bounding box center [455, 222] width 107 height 20
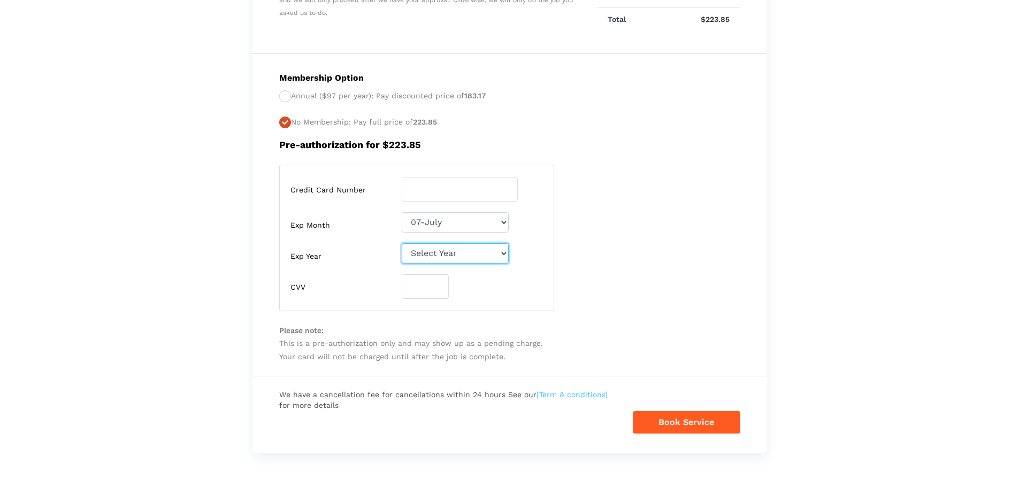
click at [446, 251] on select "Select Year [DATE] 2026 2027 2028 2029 2030 2031 2032 2033 2034 2035 2036 2037 …" at bounding box center [455, 253] width 107 height 20
select select "2028"
click at [402, 243] on select "Select Year [DATE] 2026 2027 2028 2029 2030 2031 2032 2033 2034 2035 2036 2037 …" at bounding box center [455, 253] width 107 height 20
click at [424, 284] on input "number" at bounding box center [425, 287] width 47 height 25
type input "831"
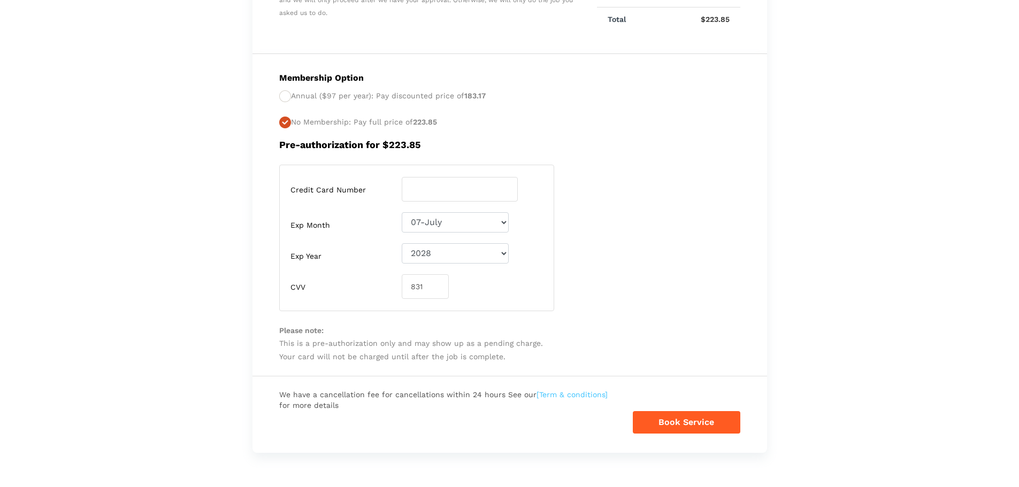
click at [559, 209] on div "Credit Card Number [CREDIT_CARD_NUMBER] Exp Month Select Month [DATE]-[DATE]-[D…" at bounding box center [416, 238] width 291 height 147
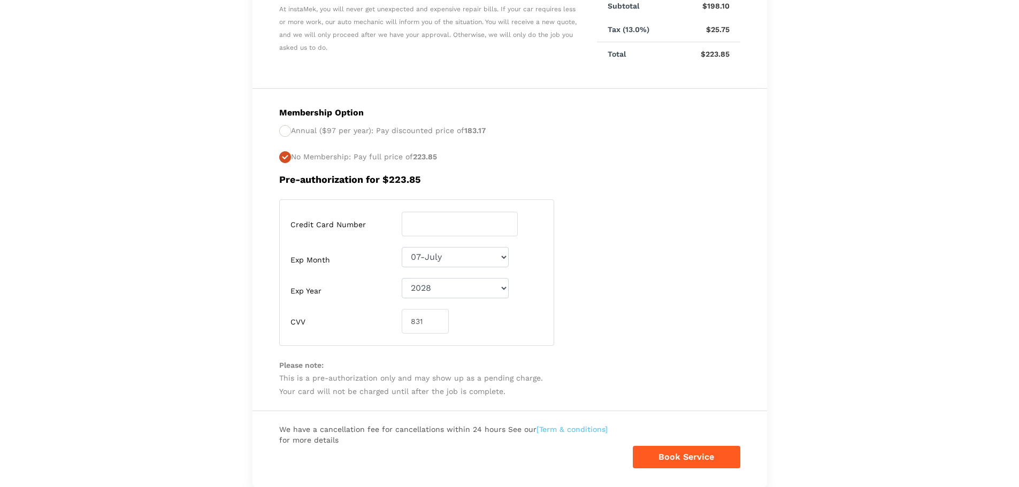
scroll to position [224, 0]
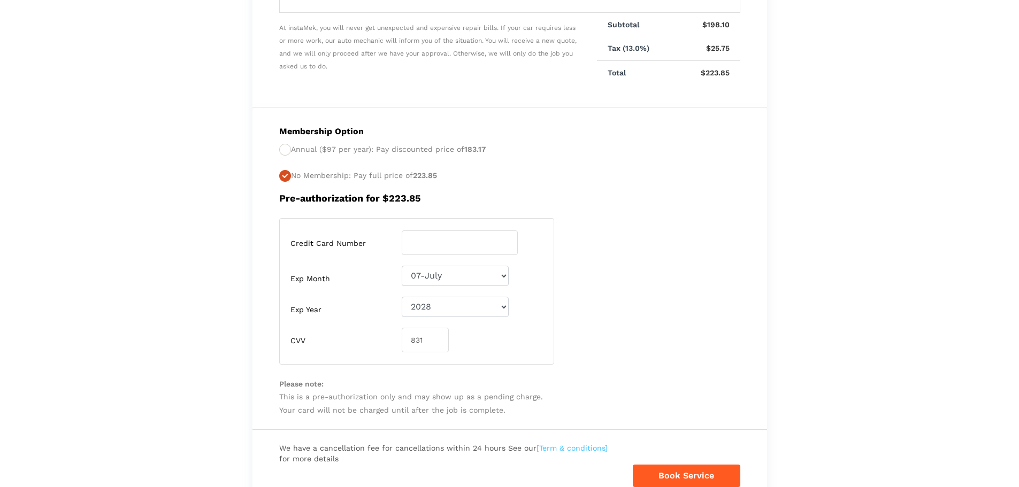
click at [309, 174] on p "Annual ($97 per year): Pay discounted price of 183.17 No Membership: Pay full p…" at bounding box center [509, 163] width 461 height 40
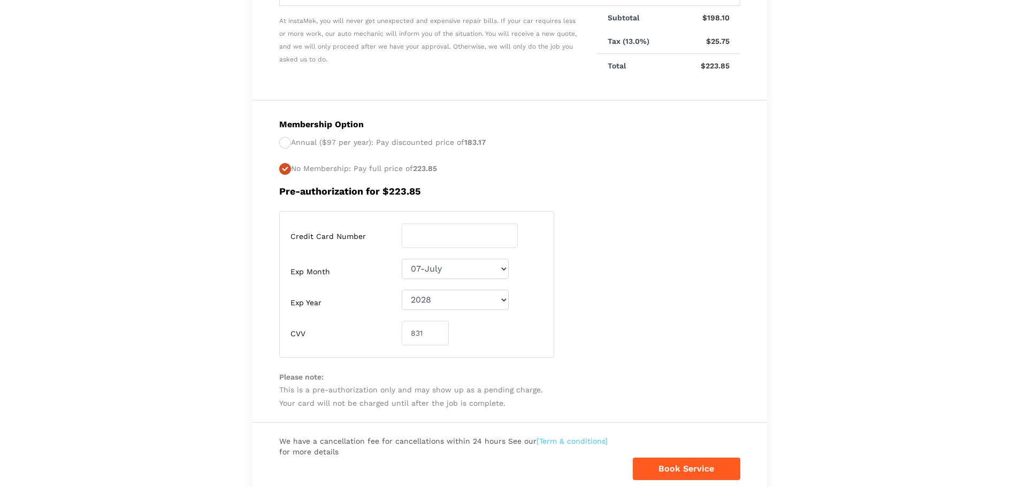
scroll to position [340, 0]
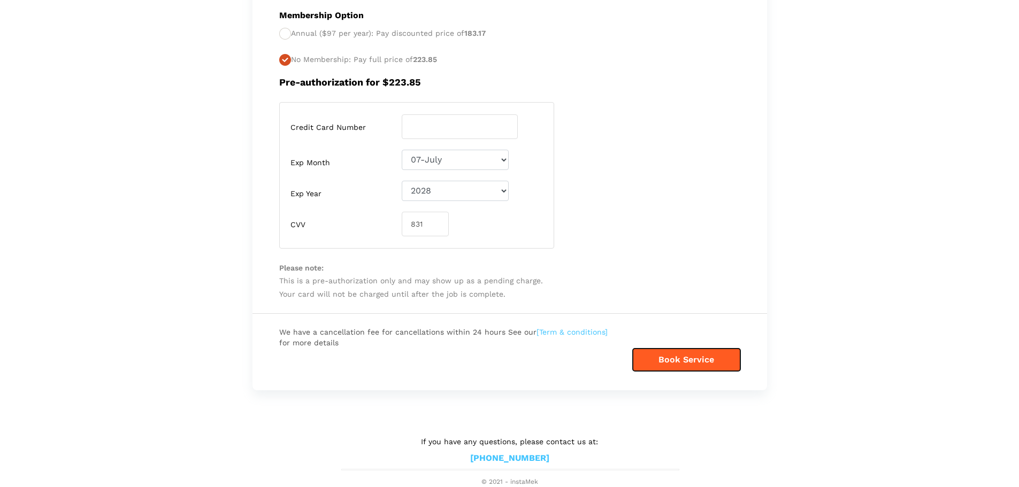
click at [691, 360] on button "Book Service" at bounding box center [687, 360] width 108 height 22
